Goal: Communication & Community: Answer question/provide support

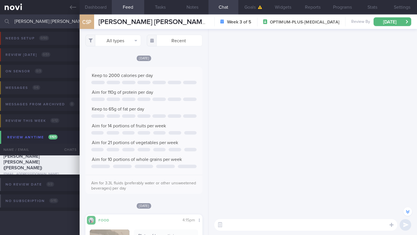
select select "8"
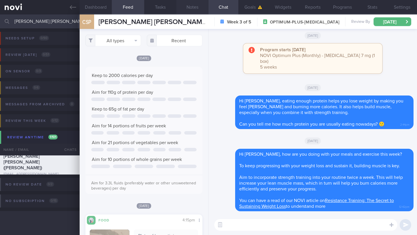
click at [194, 9] on button "Notes" at bounding box center [192, 7] width 32 height 14
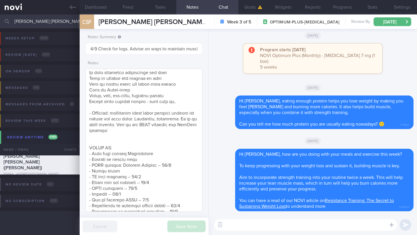
scroll to position [326, 0]
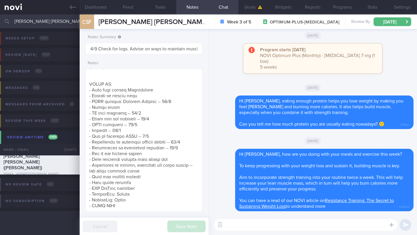
click at [44, 21] on input "[PERSON_NAME] [PERSON_NAME]" at bounding box center [208, 21] width 417 height 14
click at [43, 21] on input "[PERSON_NAME] [PERSON_NAME]" at bounding box center [208, 21] width 417 height 14
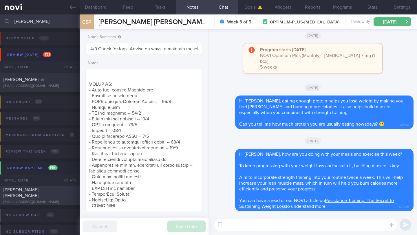
type input "[PERSON_NAME]"
click at [53, 191] on div "[PERSON_NAME] [PERSON_NAME]" at bounding box center [38, 193] width 71 height 12
type input "1/9 Check logs"
type textarea "**Loremip dolors ame cons** (95/2/39) adi eli seddoei tempo,in utla e dol ‘Magn…"
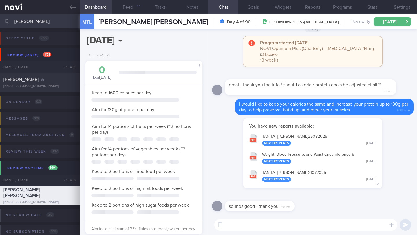
scroll to position [289314, 289271]
click at [31, 20] on input "[PERSON_NAME]" at bounding box center [208, 21] width 417 height 14
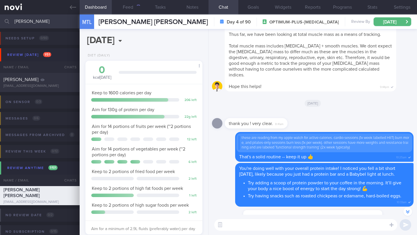
scroll to position [59, 102]
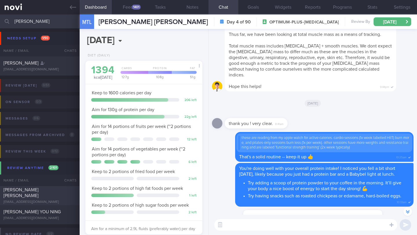
type input "[PERSON_NAME]"
click at [32, 190] on span "[PERSON_NAME] [PERSON_NAME]" at bounding box center [20, 193] width 35 height 10
type input "1-3/9: Check logs and coach"
type textarea "[MEDICAL_DATA], DAIRY ALLERGY SUPPORT NEEDED: CHALLENGE: R/V with [PERSON_NAME]…"
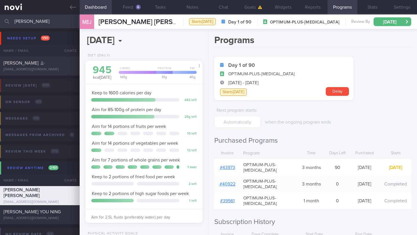
scroll to position [59, 102]
click at [221, 10] on button "Chat" at bounding box center [223, 7] width 30 height 14
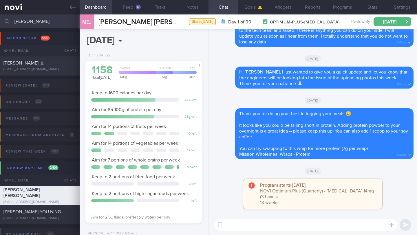
click at [277, 225] on textarea at bounding box center [305, 225] width 183 height 12
type textarea "J"
paste textarea "app v2.4.13"
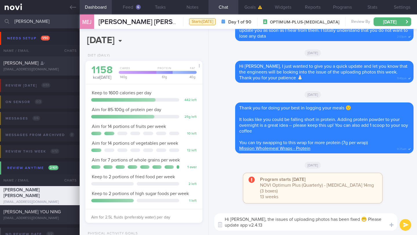
click at [370, 220] on textarea "Hi [PERSON_NAME], the issues of uploading photos has been fixed 😁 Please update…" at bounding box center [305, 221] width 183 height 17
drag, startPoint x: 249, startPoint y: 225, endPoint x: 217, endPoint y: 218, distance: 32.4
click at [217, 218] on textarea "Hi [PERSON_NAME], the issues of uploading photos has been fixed 😁 Please update…" at bounding box center [305, 221] width 183 height 17
paste textarea "I have some great news! The issue with uploading photos has been fixed. Please …"
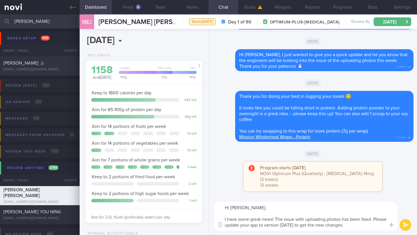
click at [223, 217] on textarea "Hi [PERSON_NAME], I have some great news! The issue with uploading photos has b…" at bounding box center [305, 216] width 183 height 29
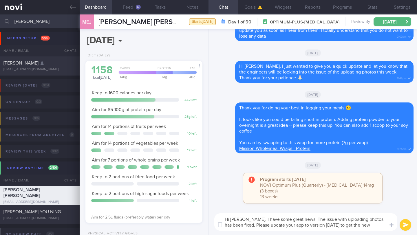
click at [296, 220] on textarea "Hi [PERSON_NAME], I have some great news! The issue with uploading photos has b…" at bounding box center [305, 221] width 183 height 17
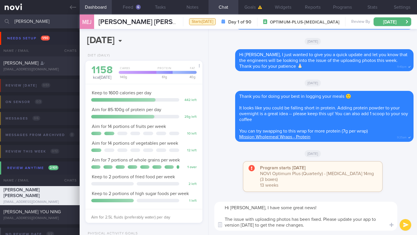
type textarea "Hi [PERSON_NAME], I have some great news! The issue with uploading photos has b…"
click at [320, 229] on div "Hi [PERSON_NAME], I have some great news! The issue with uploading photos has b…" at bounding box center [312, 216] width 208 height 38
drag, startPoint x: 315, startPoint y: 227, endPoint x: 222, endPoint y: 207, distance: 95.0
click at [221, 207] on textarea "Hi [PERSON_NAME], I have some great news! The issue with uploading photos has b…" at bounding box center [305, 216] width 183 height 29
click at [407, 226] on button "submit" at bounding box center [405, 225] width 12 height 12
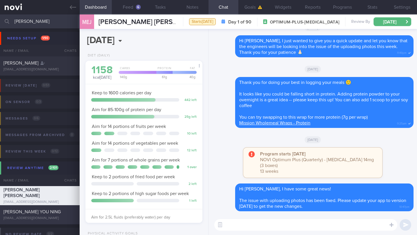
click at [38, 216] on div "[EMAIL_ADDRESS][DOMAIN_NAME]" at bounding box center [39, 218] width 73 height 4
type input "2-3/9 Check if tried recipes and did resistance training (BUZUD ended)"
type textarea "LO’i dolorsi: 8.3-6.1 ame/c , >81% ad eli sedd EIUSMOD TEMPOR: INCIDIDUN: - UTL…"
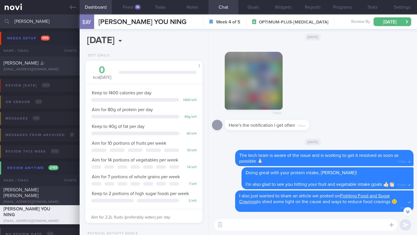
scroll to position [-423, 0]
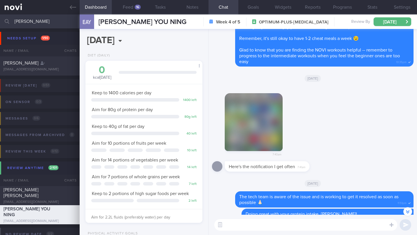
click at [261, 129] on button "button" at bounding box center [254, 122] width 58 height 58
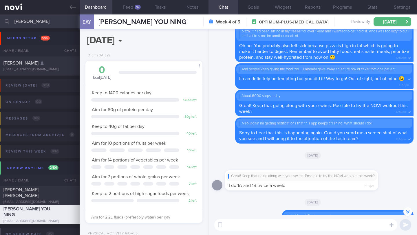
scroll to position [-1571, 0]
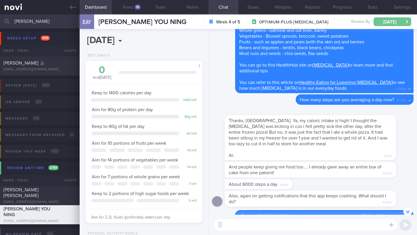
click at [388, 24] on button "[DATE]" at bounding box center [392, 21] width 38 height 9
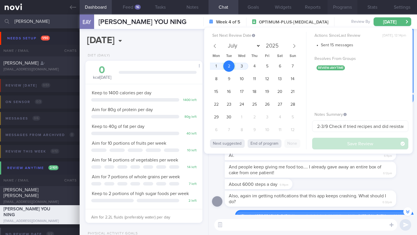
click at [345, 7] on button "Programs" at bounding box center [342, 7] width 30 height 14
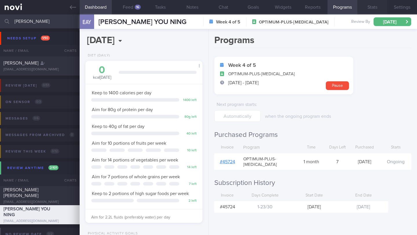
click at [376, 7] on button "Stats" at bounding box center [372, 7] width 30 height 14
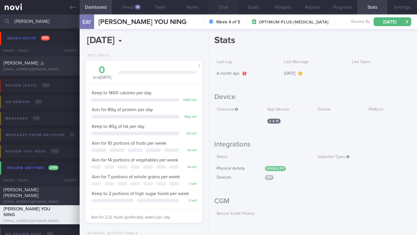
click at [226, 11] on button "Chat" at bounding box center [223, 7] width 30 height 14
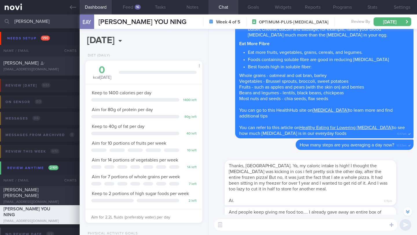
scroll to position [-1564, 0]
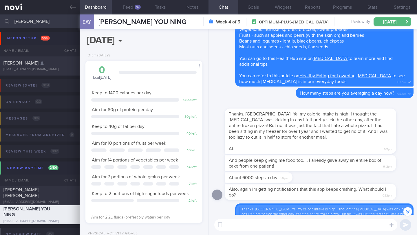
click at [241, 230] on textarea at bounding box center [305, 225] width 183 height 12
paste textarea "Hi [PERSON_NAME], I have some great news! The issue with uploading photos has b…"
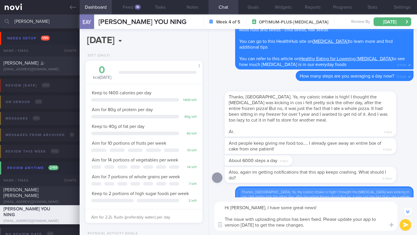
scroll to position [-1582, 0]
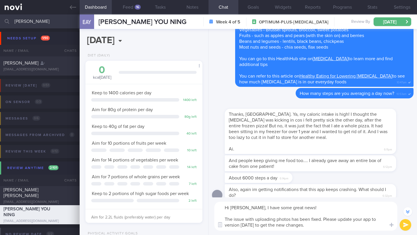
drag, startPoint x: 241, startPoint y: 207, endPoint x: 230, endPoint y: 207, distance: 10.7
click at [230, 207] on textarea "Hi [PERSON_NAME], I have some great news! The issue with uploading photos has b…" at bounding box center [305, 216] width 183 height 29
drag, startPoint x: 322, startPoint y: 220, endPoint x: 252, endPoint y: 208, distance: 70.7
click at [252, 208] on textarea "Hi [PERSON_NAME], I have some great news! The issue with uploading photos has b…" at bounding box center [305, 216] width 183 height 29
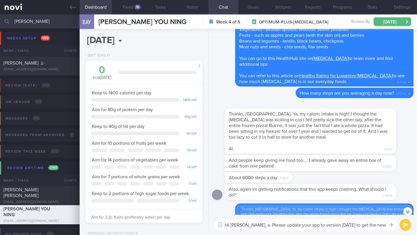
scroll to position [-1570, 0]
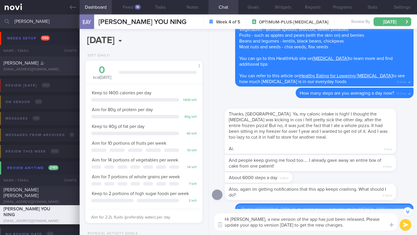
type textarea "Hi [PERSON_NAME], a new version of the app has just been released. Please updat…"
click at [404, 225] on button "submit" at bounding box center [405, 225] width 12 height 12
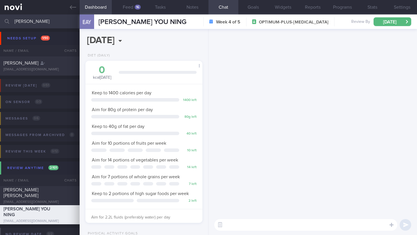
scroll to position [0, 0]
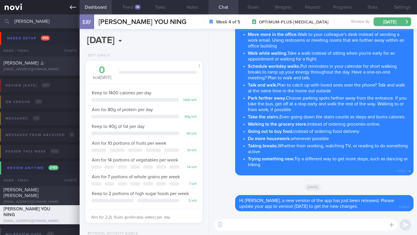
click at [73, 8] on icon at bounding box center [73, 7] width 6 height 6
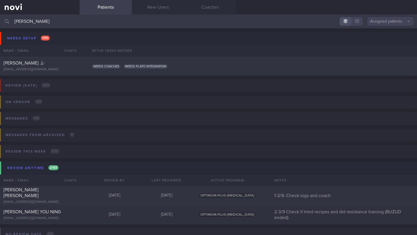
click at [39, 18] on input "[PERSON_NAME]" at bounding box center [208, 21] width 417 height 14
click at [36, 23] on input "[PERSON_NAME]" at bounding box center [208, 21] width 417 height 14
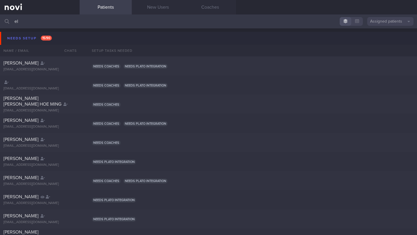
type input "e"
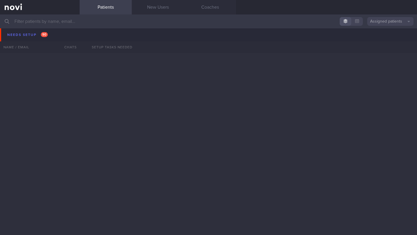
scroll to position [297, 0]
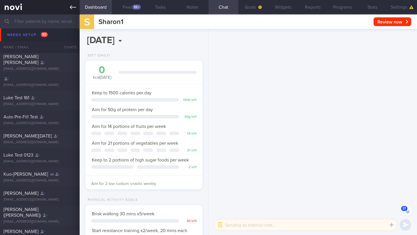
scroll to position [-1669, 0]
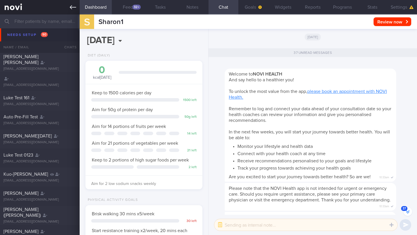
click at [73, 6] on icon at bounding box center [73, 7] width 6 height 6
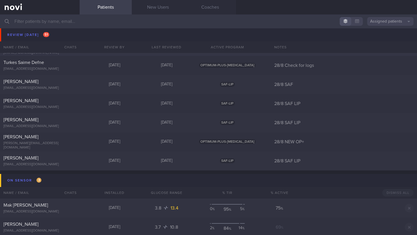
scroll to position [2494, 0]
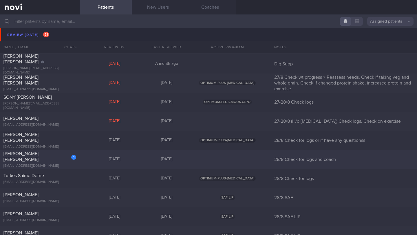
click at [62, 164] on div "[EMAIL_ADDRESS][DOMAIN_NAME]" at bounding box center [39, 166] width 73 height 4
select select "7"
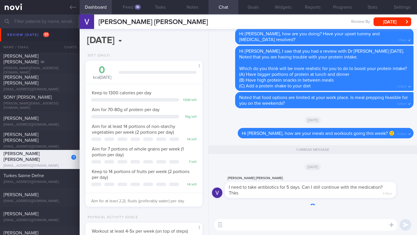
scroll to position [59, 102]
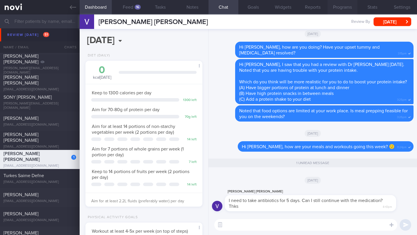
click at [339, 11] on button "Programs" at bounding box center [342, 7] width 30 height 14
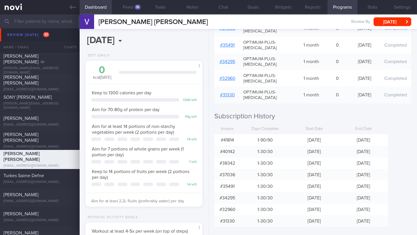
scroll to position [21, 0]
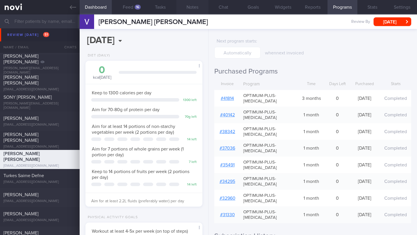
click at [199, 8] on button "Notes" at bounding box center [192, 7] width 32 height 14
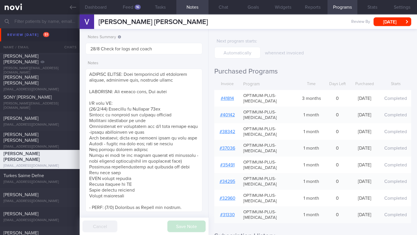
scroll to position [289314, 289271]
click at [221, 10] on button "Chat" at bounding box center [223, 7] width 30 height 14
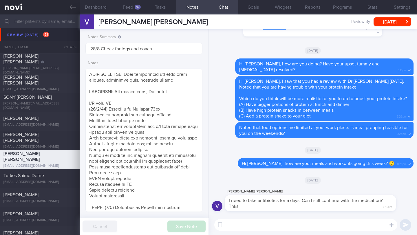
click at [268, 229] on textarea at bounding box center [305, 225] width 183 height 12
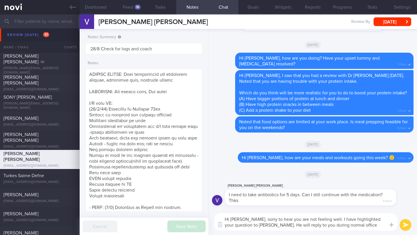
type textarea "Hi [PERSON_NAME], sorry to hear you are not feeling well. I have highlighted yo…"
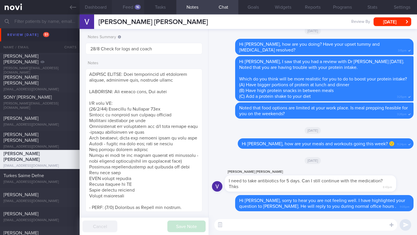
click at [134, 9] on button "Feed 16" at bounding box center [128, 7] width 32 height 14
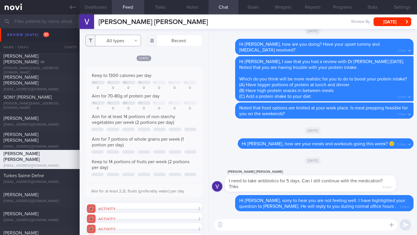
click at [125, 41] on button "All types" at bounding box center [113, 41] width 56 height 12
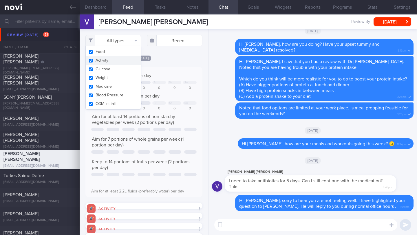
click at [117, 59] on button "Activity" at bounding box center [113, 60] width 55 height 9
checkbox input "false"
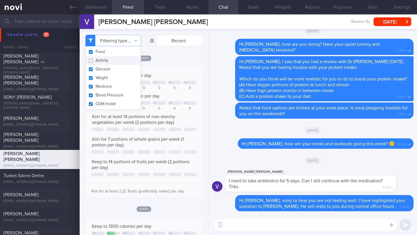
scroll to position [51, 102]
click at [244, 222] on textarea at bounding box center [305, 225] width 183 height 12
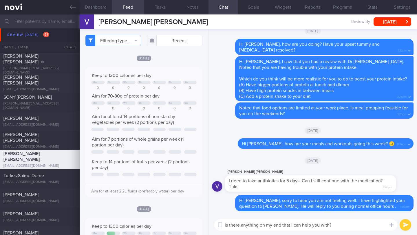
type textarea "Is there anything on my end that I can help you with? 🙂"
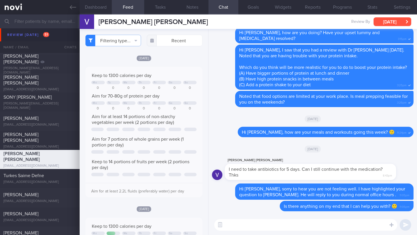
click at [398, 22] on button "[DATE]" at bounding box center [392, 21] width 38 height 9
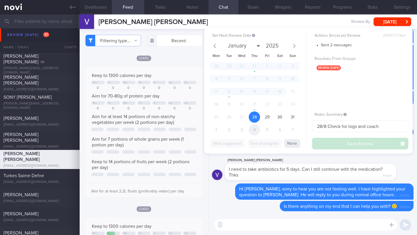
click at [251, 133] on span "4" at bounding box center [254, 129] width 11 height 11
select select "8"
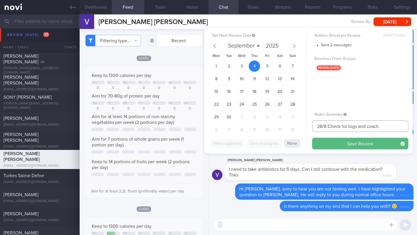
drag, startPoint x: 326, startPoint y: 128, endPoint x: 303, endPoint y: 128, distance: 23.1
click at [303, 128] on div "Set Next Review Date [DATE] January February March April May June July August S…" at bounding box center [308, 90] width 208 height 126
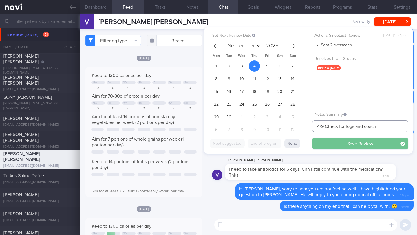
type input "4/9 Check for logs and coach"
click at [320, 142] on button "Save Review" at bounding box center [360, 144] width 96 height 12
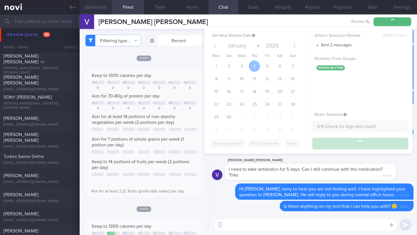
type input "4/9 Check for logs and coach"
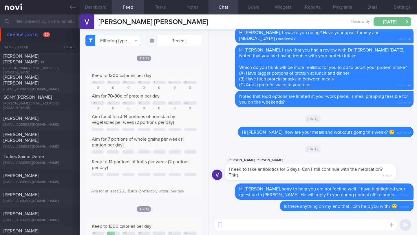
click at [382, 19] on button "[DATE]" at bounding box center [392, 21] width 38 height 9
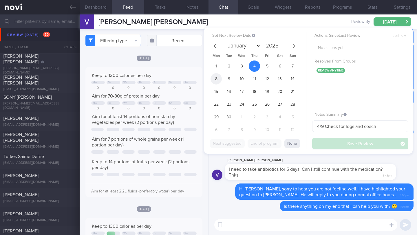
click at [215, 80] on span "8" at bounding box center [215, 78] width 11 height 11
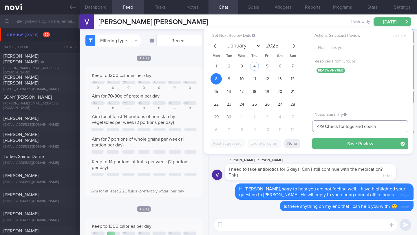
drag, startPoint x: 319, startPoint y: 126, endPoint x: 305, endPoint y: 126, distance: 14.2
click at [305, 126] on div "Set Next Review Date [DATE] January February March April May June July August S…" at bounding box center [308, 90] width 208 height 126
type input "8/9 Check for logs and coach"
click at [330, 140] on button "Save Review" at bounding box center [360, 144] width 96 height 12
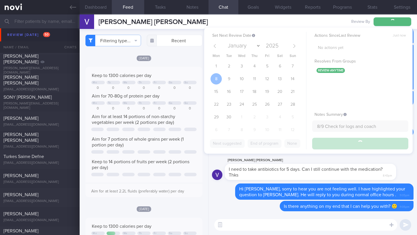
type input "8/9 Check for logs and coach"
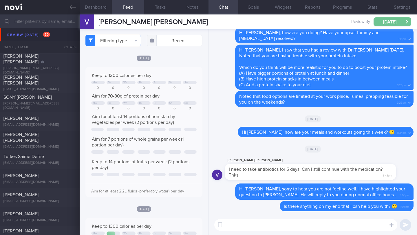
click at [381, 21] on button "[DATE]" at bounding box center [392, 21] width 38 height 9
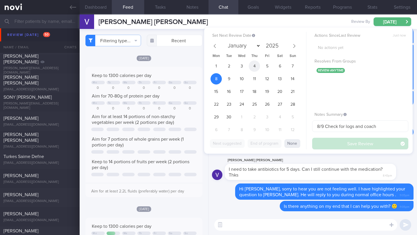
click at [258, 68] on span "4" at bounding box center [254, 65] width 11 height 11
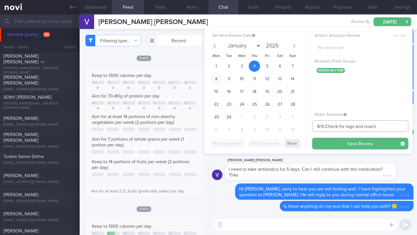
drag, startPoint x: 319, startPoint y: 126, endPoint x: 308, endPoint y: 125, distance: 10.7
click at [308, 125] on div "Set Next Review Date [DATE] January February March April May June July August S…" at bounding box center [308, 90] width 208 height 126
click at [256, 81] on span "11" at bounding box center [254, 78] width 11 height 11
click at [256, 68] on span "4" at bounding box center [254, 65] width 11 height 11
click at [319, 125] on input "4/9 Check for logs and coach" at bounding box center [360, 126] width 96 height 12
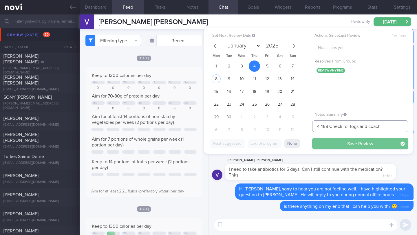
type input "4-11/9 Check for logs and coach"
click at [342, 145] on button "Save Review" at bounding box center [360, 144] width 96 height 12
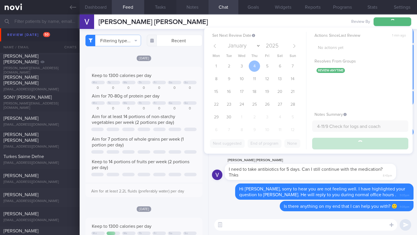
type input "4-11/9 Check for logs and coach"
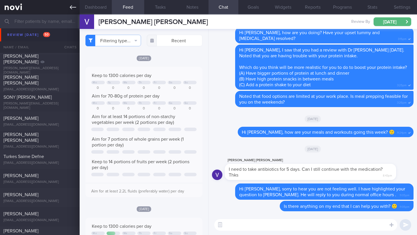
click at [71, 6] on icon at bounding box center [73, 7] width 6 height 4
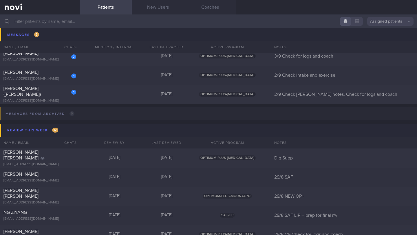
scroll to position [2812, 0]
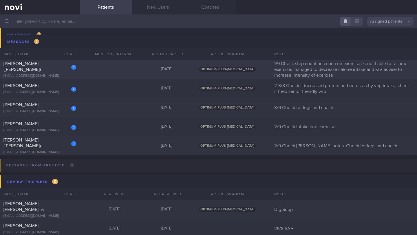
click at [57, 68] on div "[PERSON_NAME] ([PERSON_NAME])" at bounding box center [38, 67] width 71 height 12
select select "8"
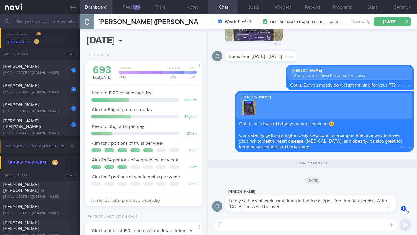
scroll to position [289314, 289271]
click at [249, 229] on textarea at bounding box center [305, 225] width 183 height 12
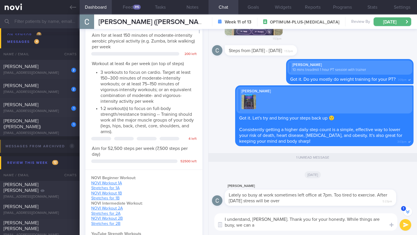
scroll to position [-6, 0]
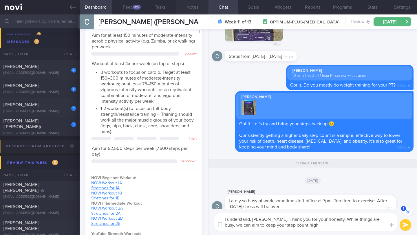
click at [185, 9] on button "Notes" at bounding box center [192, 7] width 32 height 14
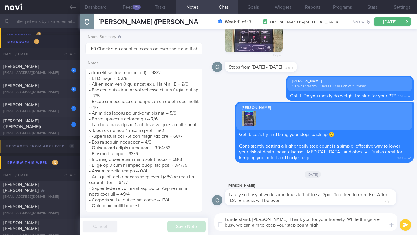
drag, startPoint x: 326, startPoint y: 221, endPoint x: 328, endPoint y: 226, distance: 5.3
click at [328, 226] on textarea "I understand, [PERSON_NAME]. Thank you for your honesty. While things are busy,…" at bounding box center [305, 221] width 183 height 17
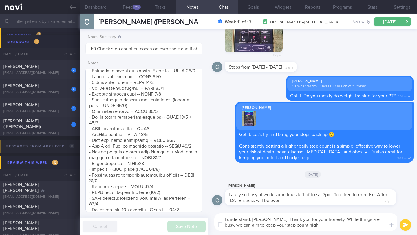
scroll to position [326, 0]
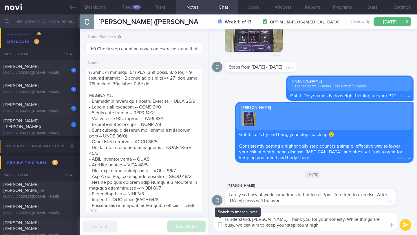
drag, startPoint x: 292, startPoint y: 225, endPoint x: 223, endPoint y: 225, distance: 68.3
click at [223, 225] on div "Chat Templates Admin CGM Weight Nutrition Physical Activity Infographics Articl…" at bounding box center [312, 222] width 208 height 26
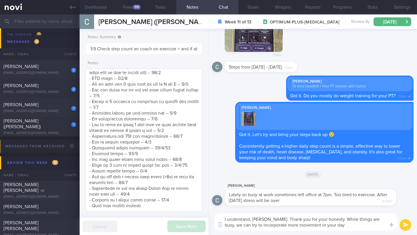
scroll to position [552, 0]
click at [327, 219] on textarea "I understand, [PERSON_NAME]. Thank you for your honesty. While things are busy,…" at bounding box center [305, 221] width 183 height 17
click at [325, 220] on textarea "I understand, [PERSON_NAME]. Thank you for your honesty. While things are busy,…" at bounding box center [305, 221] width 183 height 17
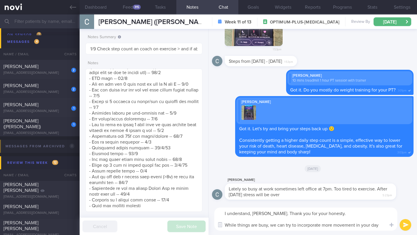
click at [330, 214] on textarea "I understand, [PERSON_NAME]. Thank you for your honesty. While things are busy,…" at bounding box center [305, 218] width 183 height 23
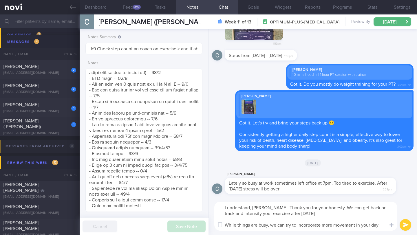
click at [379, 226] on textarea "I understand, [PERSON_NAME]. Thank you for your honesty. We can get back on tra…" at bounding box center [305, 216] width 183 height 29
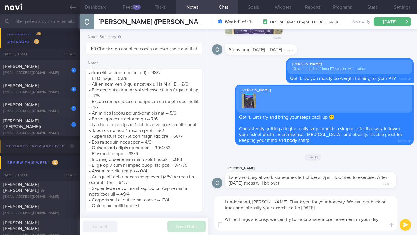
paste textarea "You can get in more steps by: - taking the stairs instead of using elevators or…"
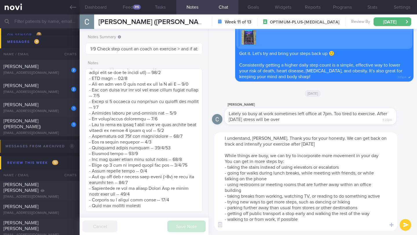
click at [389, 156] on textarea "I understand, [PERSON_NAME]. Thank you for your honesty. We can get back on tra…" at bounding box center [305, 181] width 183 height 98
click at [291, 201] on textarea "I understand, [PERSON_NAME]. Thank you for your honesty. We can get back on tra…" at bounding box center [305, 181] width 183 height 98
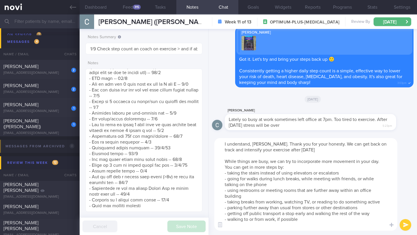
click at [261, 201] on textarea "I understand, [PERSON_NAME]. Thank you for your honesty. We can get back on tra…" at bounding box center [305, 184] width 183 height 93
drag, startPoint x: 309, startPoint y: 219, endPoint x: 217, endPoint y: 172, distance: 104.1
click at [217, 172] on textarea "I understand, [PERSON_NAME]. Thank you for your honesty. We can get back on tra…" at bounding box center [305, 184] width 183 height 93
paste textarea "*Move more in the office.* Walk to your colleague's desk instead of sending a w…"
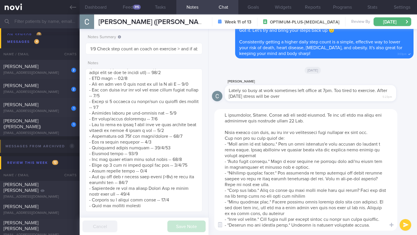
drag, startPoint x: 290, startPoint y: 138, endPoint x: 208, endPoint y: 137, distance: 82.2
click at [208, 137] on div "Dashboard Feed 315 Tasks Notes Chat Goals Widgets Reports Programs Stats Settin…" at bounding box center [248, 124] width 337 height 221
paste textarea "Here are a few ways to boost your step count:"
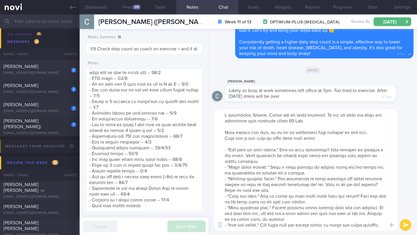
click at [220, 136] on textarea at bounding box center [305, 170] width 183 height 122
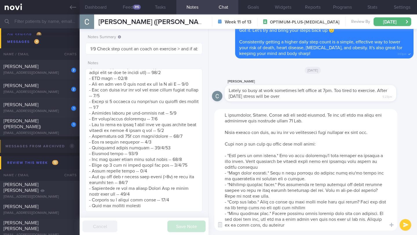
click at [252, 152] on textarea at bounding box center [305, 170] width 183 height 122
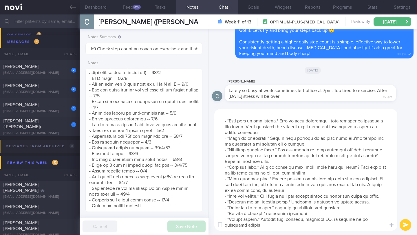
scroll to position [45, 0]
drag, startPoint x: 319, startPoint y: 210, endPoint x: 216, endPoint y: 207, distance: 102.7
click at [216, 207] on textarea at bounding box center [305, 170] width 183 height 122
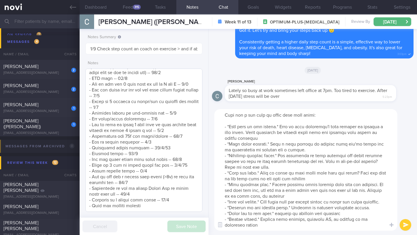
type textarea "I understand, [PERSON_NAME]. Thank you for your honesty. We can get back on tra…"
click at [179, 189] on textarea at bounding box center [143, 140] width 117 height 143
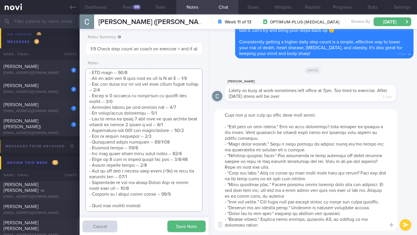
scroll to position [558, 0]
type textarea "Logging with photos GOAL (till r/v with [PERSON_NAME]): (15/5) Optimizing your …"
click at [184, 222] on button "Save Note" at bounding box center [186, 227] width 38 height 12
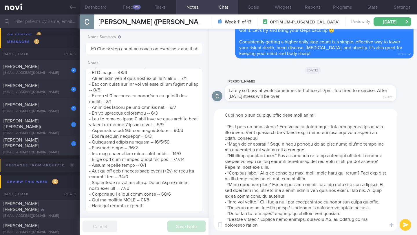
click at [404, 226] on button "submit" at bounding box center [405, 225] width 12 height 12
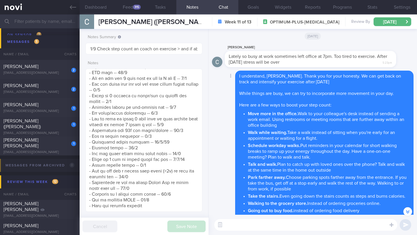
scroll to position [-86, 0]
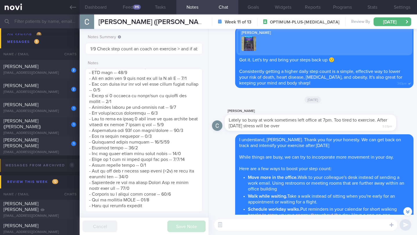
click at [245, 116] on div "Lately so busy at work sometimes left office at 7pm. Too tired to exercise. Aft…" at bounding box center [310, 123] width 171 height 16
click at [245, 118] on span "Lately so busy at work sometimes left office at 7pm. Too tired to exercise. Aft…" at bounding box center [308, 123] width 158 height 10
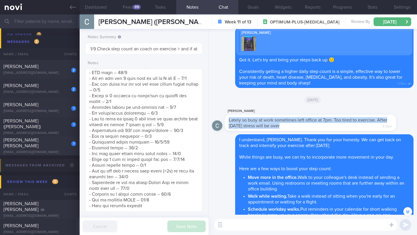
click at [245, 118] on span "Lately so busy at work sometimes left office at 7pm. Too tired to exercise. Aft…" at bounding box center [308, 123] width 158 height 10
copy div "Lately so busy at work sometimes left office at 7pm. Too tired to exercise. Aft…"
click at [61, 72] on div "[EMAIL_ADDRESS][DOMAIN_NAME]" at bounding box center [39, 73] width 73 height 4
type input "2-3/8 Check if increased protein and non-starchy veg intake, check if tried sen…"
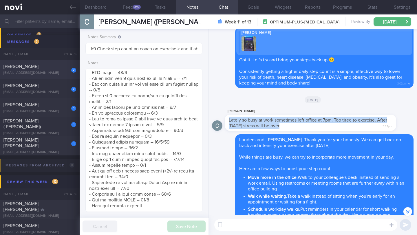
type textarea "SUPPORT NEEDED: CHALLENGE: - OVERALL: ([DATE]) Constipation is getting slightly…"
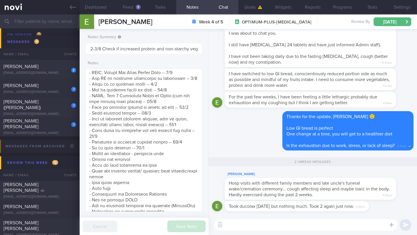
click at [249, 224] on textarea at bounding box center [305, 225] width 183 height 12
type textarea "I"
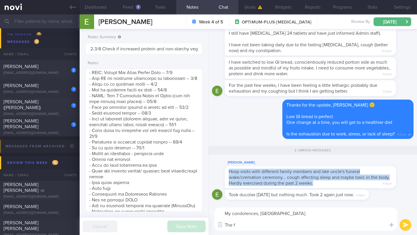
drag, startPoint x: 228, startPoint y: 172, endPoint x: 339, endPoint y: 181, distance: 111.2
click at [341, 182] on div "Hosp visits with different family members and late uncle's funeral wake/cremati…" at bounding box center [310, 177] width 171 height 22
copy span "Hosp visits with different family members and late uncle's funeral wake/cremati…"
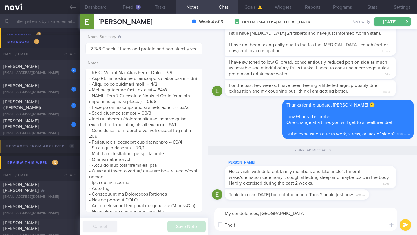
drag, startPoint x: 240, startPoint y: 228, endPoint x: 215, endPoint y: 210, distance: 31.5
click at [215, 210] on div "My condolences, [GEOGRAPHIC_DATA]. The f My condolences, [GEOGRAPHIC_DATA]. The…" at bounding box center [305, 218] width 183 height 23
paste textarea "I am so sorry to hear about your uncle. Please accept my deepest condolences. I…"
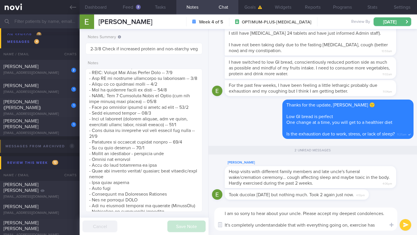
scroll to position [6, 0]
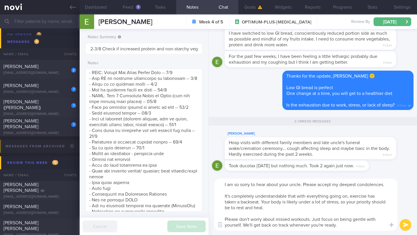
click at [300, 200] on textarea "I am so sorry to hear about your uncle. Please accept my deepest condolences. I…" at bounding box center [305, 205] width 183 height 52
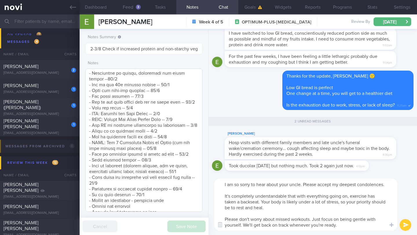
scroll to position [511, 0]
type textarea "I am so sorry to hear about your uncle. Please accept my deepest condolences. I…"
click at [405, 228] on button "submit" at bounding box center [405, 225] width 12 height 12
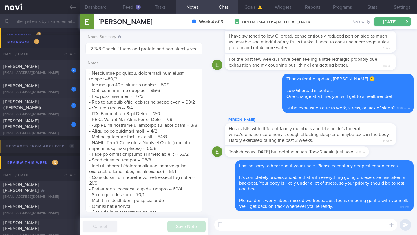
scroll to position [0, 0]
click at [408, 6] on button "Settings" at bounding box center [402, 7] width 30 height 14
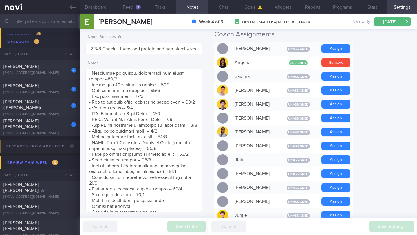
scroll to position [324, 0]
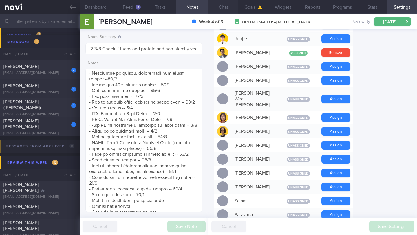
click at [216, 5] on button "Chat" at bounding box center [223, 7] width 30 height 14
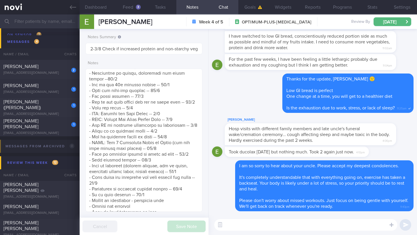
click at [276, 227] on textarea at bounding box center [305, 225] width 183 height 12
click at [106, 6] on button "Dashboard" at bounding box center [96, 7] width 32 height 14
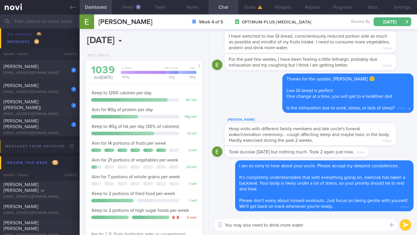
scroll to position [59, 102]
click at [313, 230] on textarea "You may also need to drink more water" at bounding box center [305, 225] width 183 height 12
type textarea "You may also need to drink more water -- about 2 litres per day"
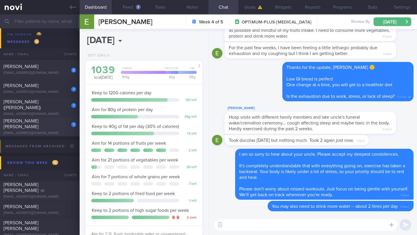
click at [49, 127] on div "1 [PERSON_NAME] [PERSON_NAME] [EMAIL_ADDRESS][DOMAIN_NAME]" at bounding box center [40, 126] width 80 height 17
type input "4-11/9 Check for logs and coach"
type textarea "**Wants to avoid whey products** SUPPORT NEEDED: Food suggestions for healthier…"
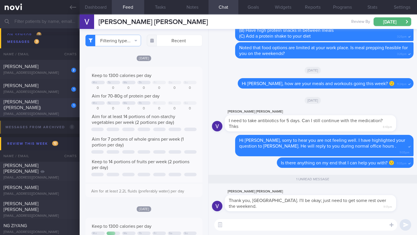
click at [52, 106] on div "[PERSON_NAME] ([PERSON_NAME])" at bounding box center [38, 105] width 71 height 12
type input "2/9 Check [PERSON_NAME] notes. Check for logs and coach"
type textarea "SUPPORT NEEDED: MORE ENCOURAGING MSGS CHALLENGE: pain from PCOS will prevent he…"
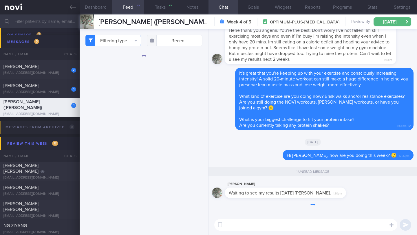
scroll to position [332, 0]
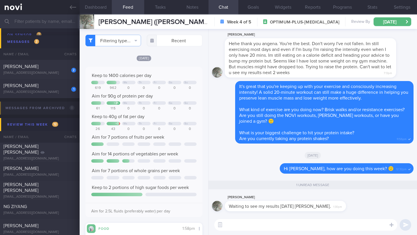
click at [266, 222] on textarea at bounding box center [305, 225] width 183 height 12
type textarea "😄"
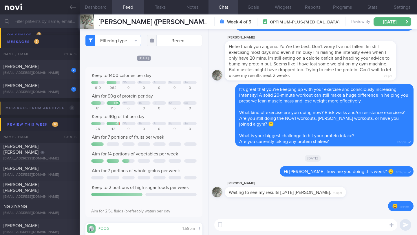
click at [38, 19] on input "text" at bounding box center [208, 21] width 417 height 14
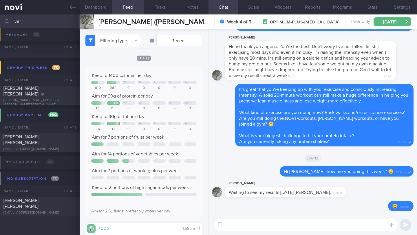
scroll to position [84, 0]
type input "ver"
click at [50, 138] on div "[PERSON_NAME] [PERSON_NAME]" at bounding box center [38, 140] width 71 height 12
type input "4-11/9 Check for logs and coach"
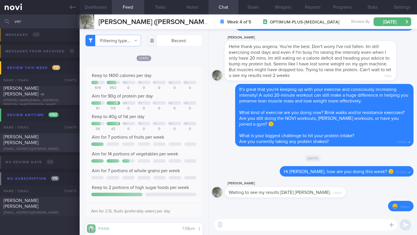
type textarea "**Wants to avoid whey products** SUPPORT NEEDED: Food suggestions for healthier…"
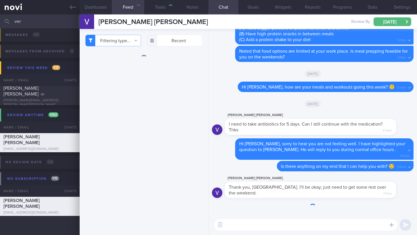
scroll to position [511, 0]
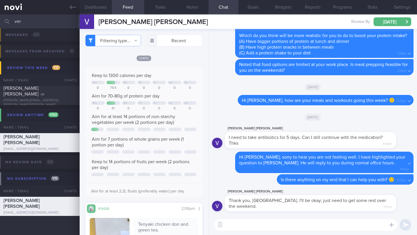
click at [251, 229] on textarea at bounding box center [305, 225] width 183 height 12
type textarea "I"
drag, startPoint x: 265, startPoint y: 226, endPoint x: 236, endPoint y: 225, distance: 29.0
click at [236, 225] on textarea "Sure, rest well and" at bounding box center [305, 225] width 183 height 12
paste textarea "Hope you feel better soon."
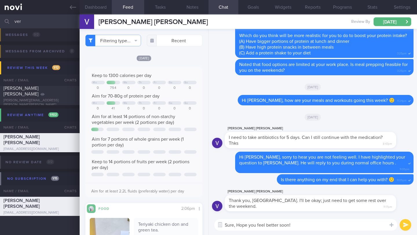
click at [239, 225] on textarea "Sure, Hope you feel better soon!" at bounding box center [305, 225] width 183 height 12
type textarea "Sure, I hope you feel better soon!"
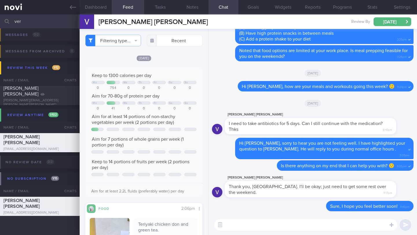
click at [53, 25] on input "ver" at bounding box center [208, 21] width 417 height 14
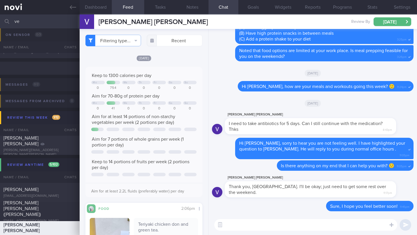
type input "v"
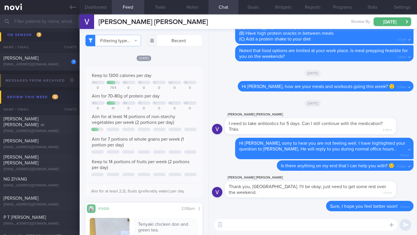
scroll to position [2742, 0]
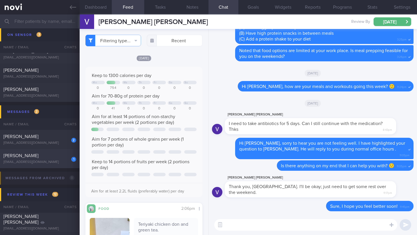
click at [35, 157] on div "[PERSON_NAME]" at bounding box center [38, 156] width 71 height 6
type input "2/9 Check intake and exercise"
type textarea "SUPPORT NEEDED: CHALLENGE: R/V with JJ: ([DATE]) Tolerated [MEDICAL_DATA] 14mg …"
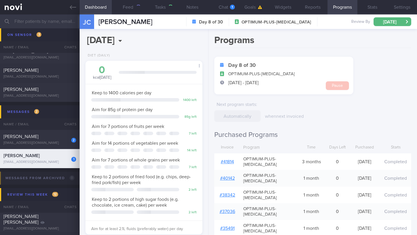
scroll to position [59, 102]
click at [230, 9] on button "Chat 1" at bounding box center [223, 7] width 30 height 14
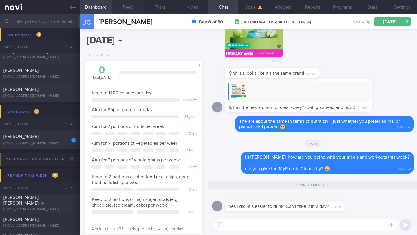
click at [129, 10] on button "Feed" at bounding box center [128, 7] width 32 height 14
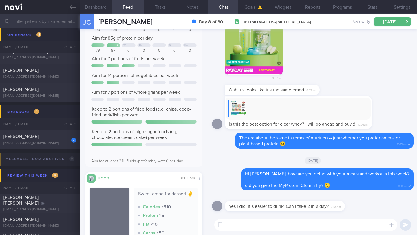
scroll to position [241, 0]
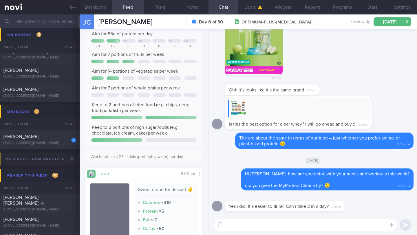
click at [288, 225] on textarea at bounding box center [305, 225] width 183 height 12
click at [290, 227] on textarea at bounding box center [305, 225] width 183 height 12
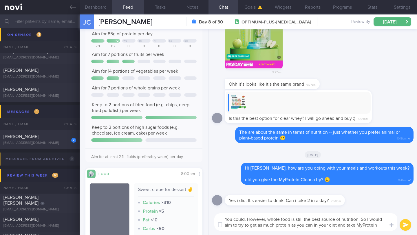
scroll to position [0, 0]
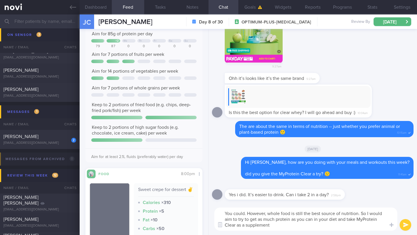
drag, startPoint x: 277, startPoint y: 227, endPoint x: 245, endPoint y: 213, distance: 35.1
click at [245, 213] on textarea "You could. However, whole food is still the best source of nutrition. So I woul…" at bounding box center [305, 218] width 183 height 23
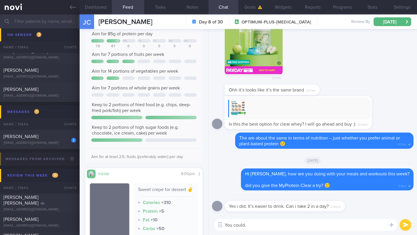
paste textarea "While MyProtein Clear can be a helpful supplement, whole foods are still the be…"
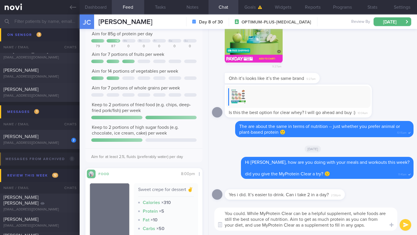
type textarea "You could. While MyProtein Clear can be a helpful supplement, whole foods are s…"
click at [404, 226] on button "submit" at bounding box center [405, 225] width 12 height 12
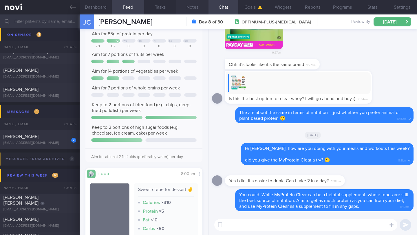
click at [191, 2] on button "Notes" at bounding box center [192, 7] width 32 height 14
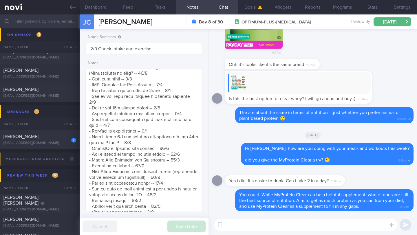
click at [193, 5] on button "Notes" at bounding box center [192, 7] width 32 height 14
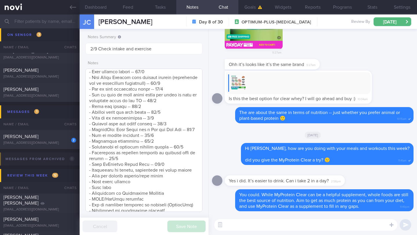
scroll to position [607, 0]
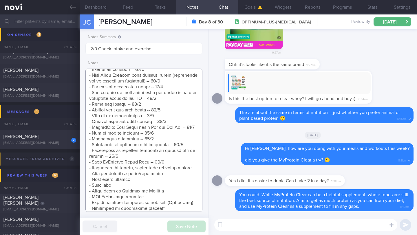
click at [175, 167] on textarea at bounding box center [143, 140] width 117 height 143
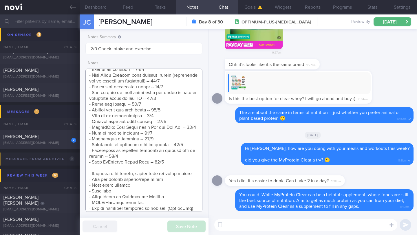
scroll to position [650, 0]
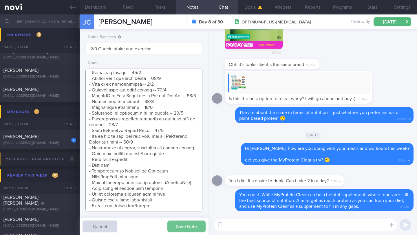
type textarea "SUPPORT NEEDED: CHALLENGE: R/V with JJ: ([DATE]) Tolerated [MEDICAL_DATA] 14mg …"
click at [196, 227] on button "Save Note" at bounding box center [186, 227] width 38 height 12
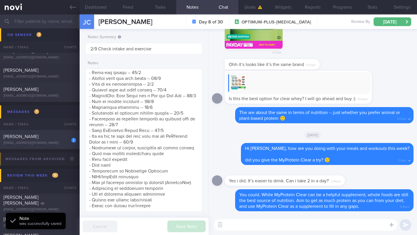
click at [24, 146] on div "2 [PERSON_NAME] [EMAIL_ADDRESS][DOMAIN_NAME] [DATE] OPTIMUM-PLUS-[MEDICAL_DATA]…" at bounding box center [208, 139] width 417 height 19
type input "3/9 Check for logs and coach"
type textarea "LOREMIP DOLORS: Ame co adip e seddoei temp. Inci utl etdolorema aliqu enimadmi …"
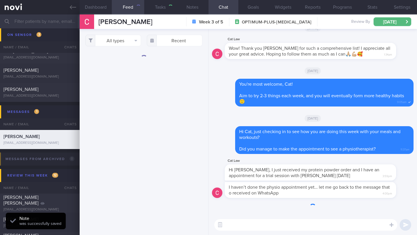
scroll to position [639, 0]
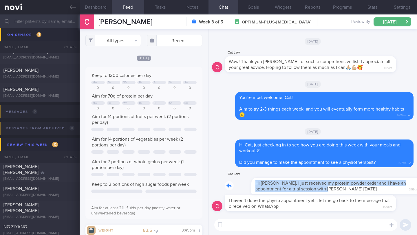
drag, startPoint x: 228, startPoint y: 186, endPoint x: 292, endPoint y: 188, distance: 64.0
click at [292, 188] on div "Cat Law Hi [PERSON_NAME], I just received my protein powder order and I have an…" at bounding box center [319, 182] width 189 height 23
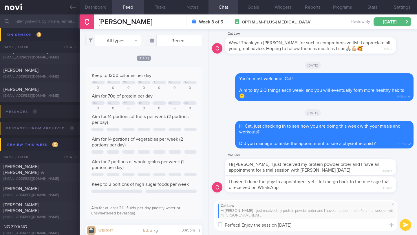
type textarea "Perfect! Enjoy the session [DATE] 😊"
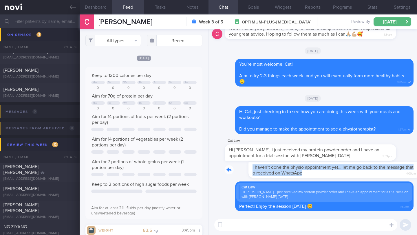
drag, startPoint x: 228, startPoint y: 169, endPoint x: 295, endPoint y: 175, distance: 67.1
click at [295, 175] on div "I haven’t done the physio appointment yet… let me go back to the message that o…" at bounding box center [319, 170] width 189 height 16
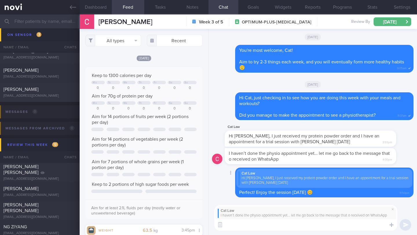
type textarea "👌🏻"
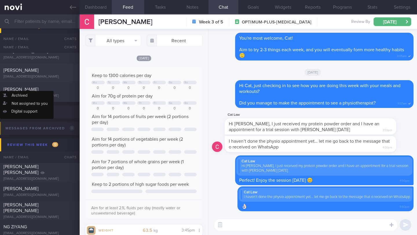
scroll to position [2538, 0]
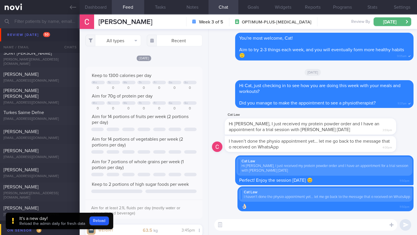
click at [30, 21] on input "text" at bounding box center [208, 21] width 417 height 14
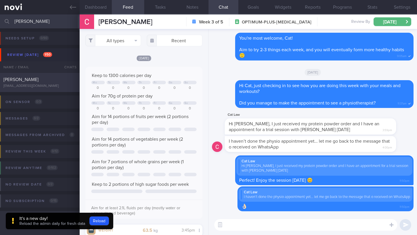
type input "[PERSON_NAME]"
click at [28, 85] on div "[EMAIL_ADDRESS][DOMAIN_NAME]" at bounding box center [39, 86] width 73 height 4
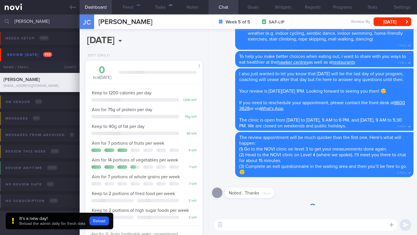
select select "7"
type input "28/8 SAF LIP"
type textarea "SUPPORT NEEDED: Meal plan to achieve goal CHALLENGE: ([DATE]) Did Resistance Ba…"
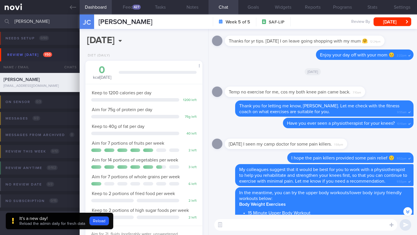
scroll to position [-1944, 0]
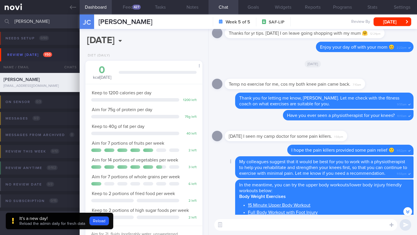
click at [294, 171] on div "My colleagues suggest that it would be best for you to work with a physiotherap…" at bounding box center [324, 167] width 178 height 22
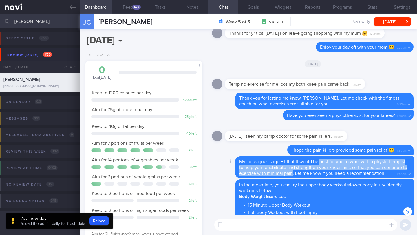
drag, startPoint x: 319, startPoint y: 157, endPoint x: 333, endPoint y: 168, distance: 18.5
click at [333, 168] on span "My colleagues suggest that it would be best for you to work with a physiotherap…" at bounding box center [323, 167] width 168 height 16
copy span "best for you to work with a physiotherapist to help you rehabilitate and streng…"
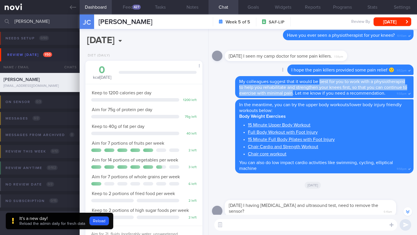
scroll to position [-1864, 0]
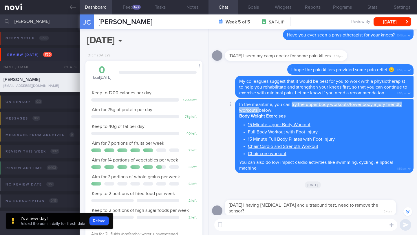
drag, startPoint x: 295, startPoint y: 109, endPoint x: 259, endPoint y: 110, distance: 36.5
click at [259, 110] on span "In the meantime, you can try the upper body workouts/lower body injury friendly…" at bounding box center [320, 107] width 162 height 10
copy span "try the upper body workouts/lower body injury friendly workouts"
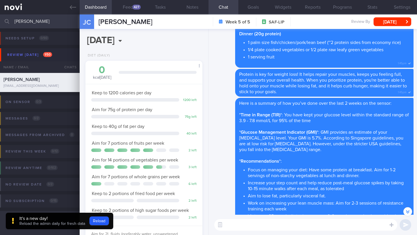
scroll to position [-466, 0]
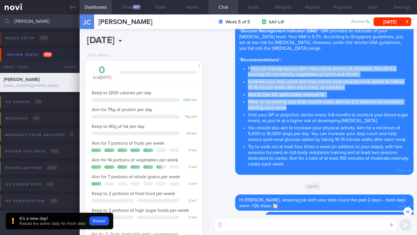
drag, startPoint x: 249, startPoint y: 57, endPoint x: 289, endPoint y: 96, distance: 55.9
click at [289, 96] on ul "Focus on managing your diet: Have some protein at breakfast. Aim for 1-2 servin…" at bounding box center [324, 115] width 170 height 103
click at [257, 64] on li "Focus on managing your diet: Have some protein at breakfast. Aim for 1-2 servin…" at bounding box center [328, 70] width 161 height 13
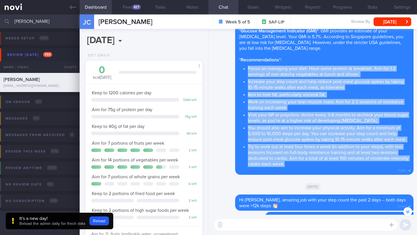
drag, startPoint x: 248, startPoint y: 58, endPoint x: 313, endPoint y: 159, distance: 120.5
click at [313, 159] on ul "Focus on managing your diet: Have some protein at breakfast. Aim for 1-2 servin…" at bounding box center [324, 115] width 170 height 103
copy ul "Focus on managing your diet: Have some protein at breakfast. Aim for 1-2 servin…"
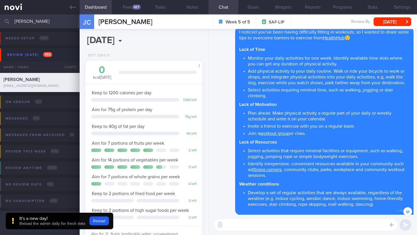
scroll to position [-198, 0]
